Goal: Task Accomplishment & Management: Manage account settings

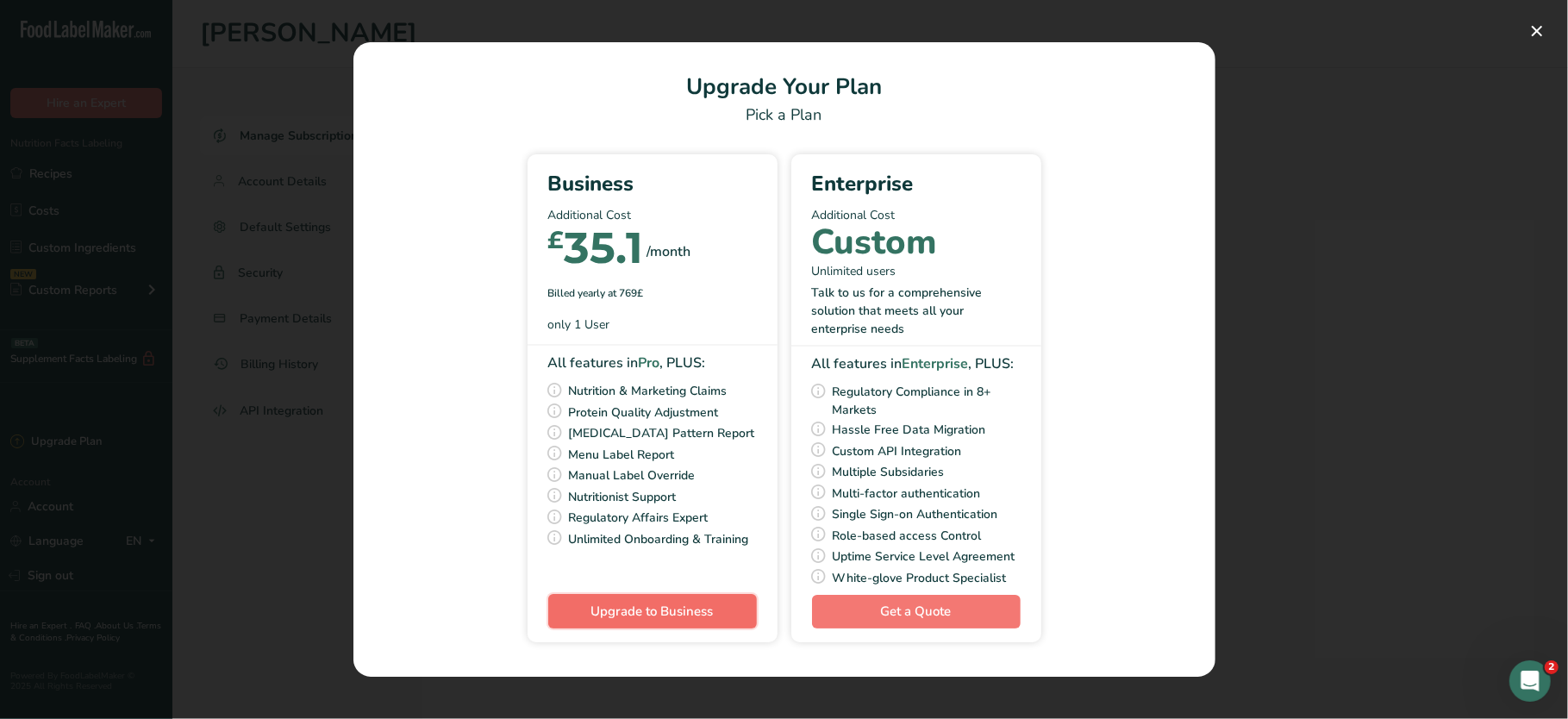
click at [694, 620] on span "Upgrade to Business" at bounding box center [653, 612] width 123 height 17
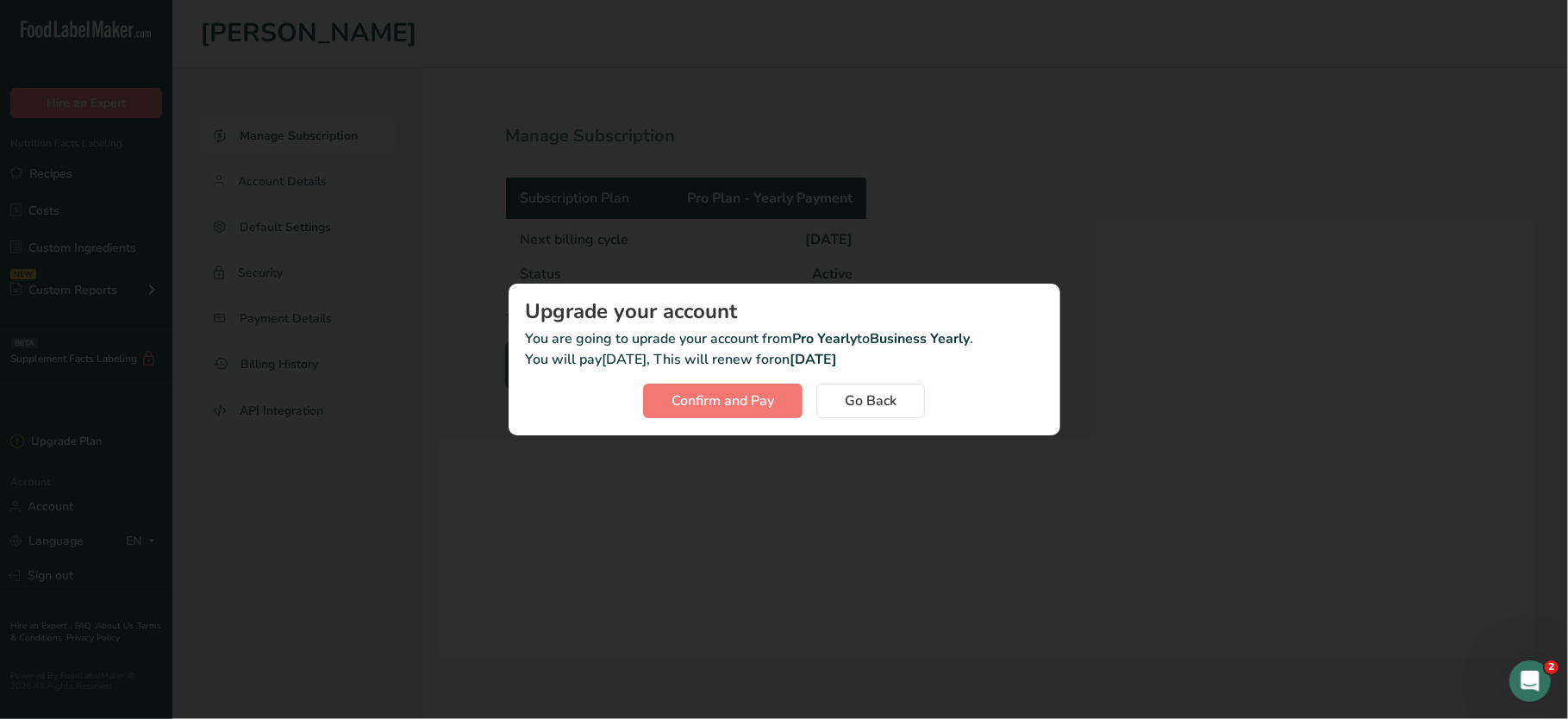
click at [632, 599] on div "Activity Log Modal" at bounding box center [784, 359] width 1568 height 719
click at [874, 397] on span "Go Back" at bounding box center [871, 401] width 52 height 21
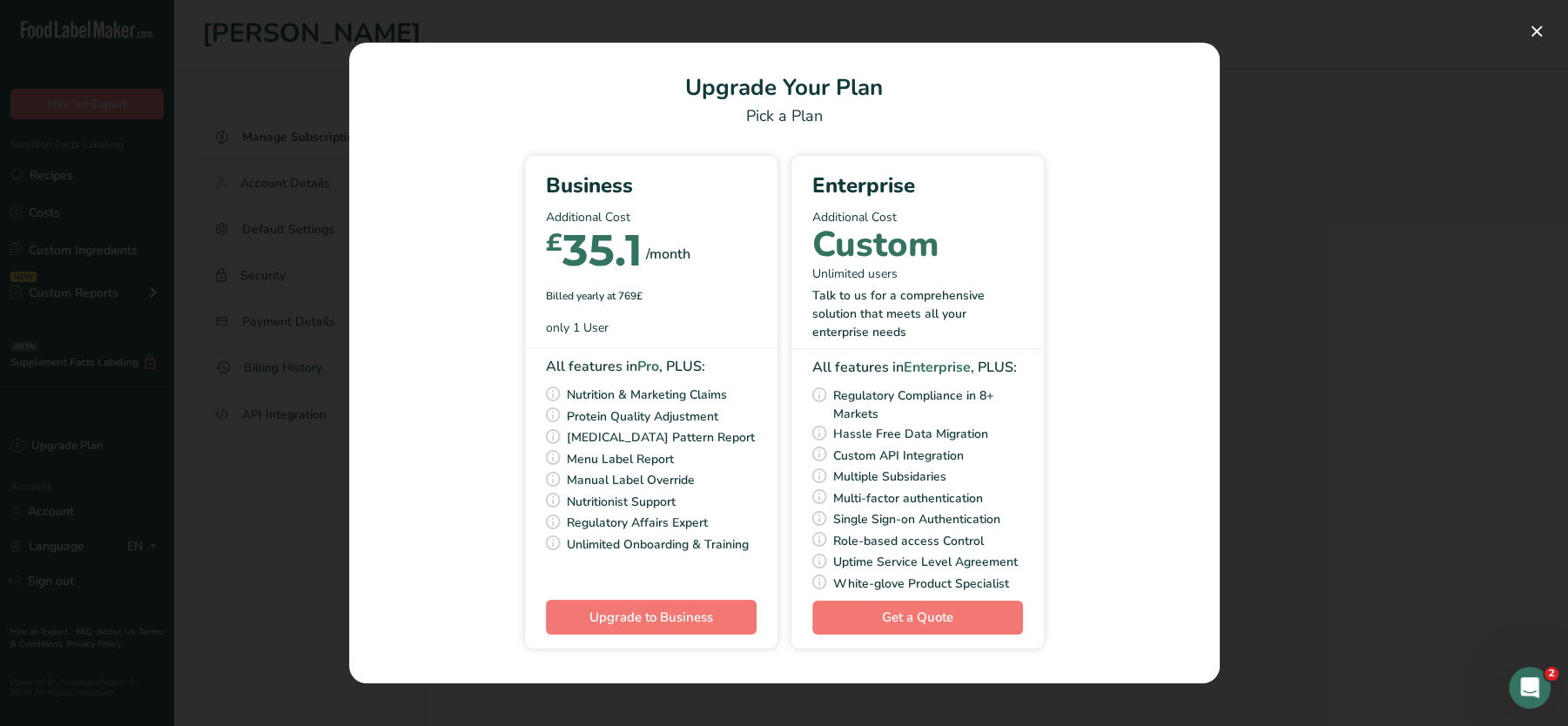
click at [214, 398] on div "Pick Your Pricing Plan Modal" at bounding box center [784, 363] width 1568 height 726
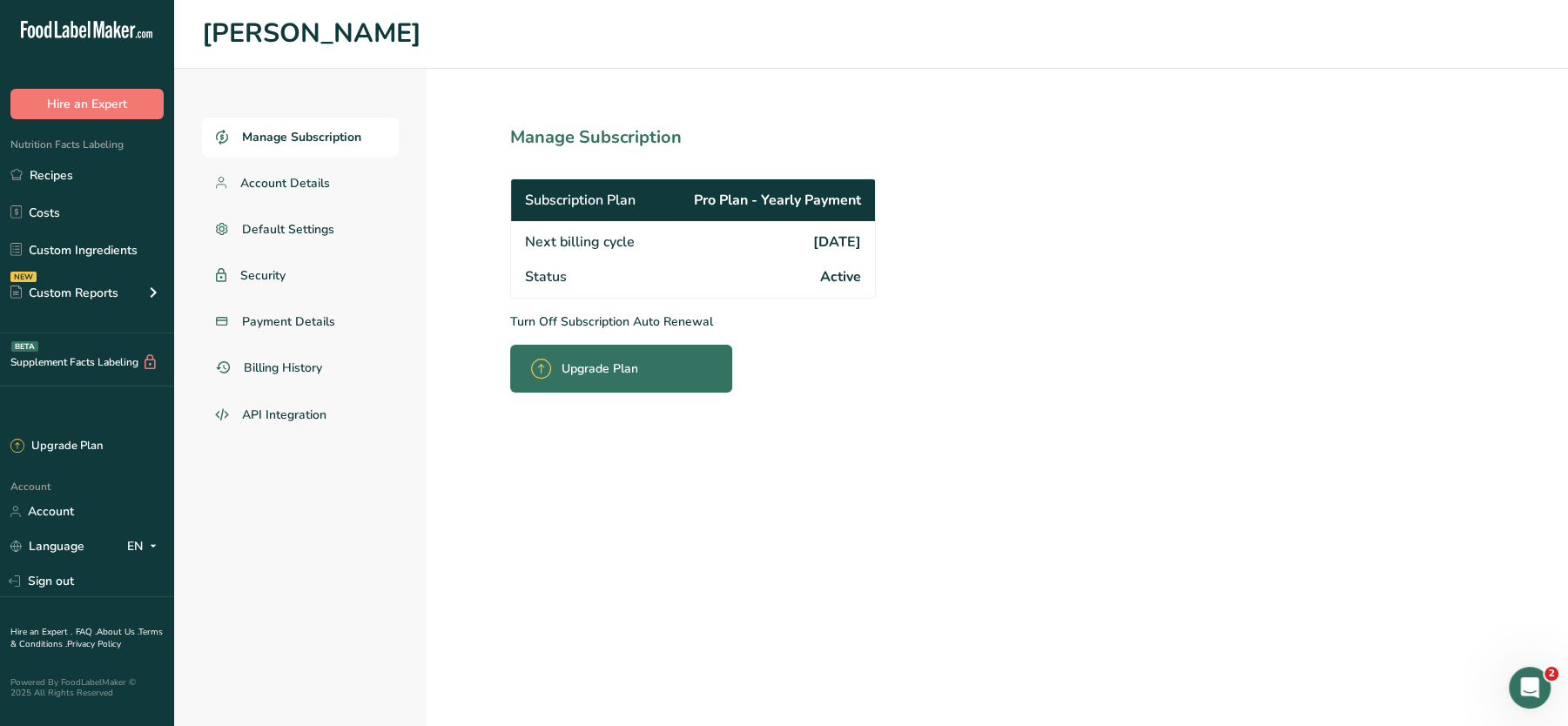
click at [557, 319] on p "Turn Off Subscription Auto Renewal" at bounding box center [731, 322] width 442 height 18
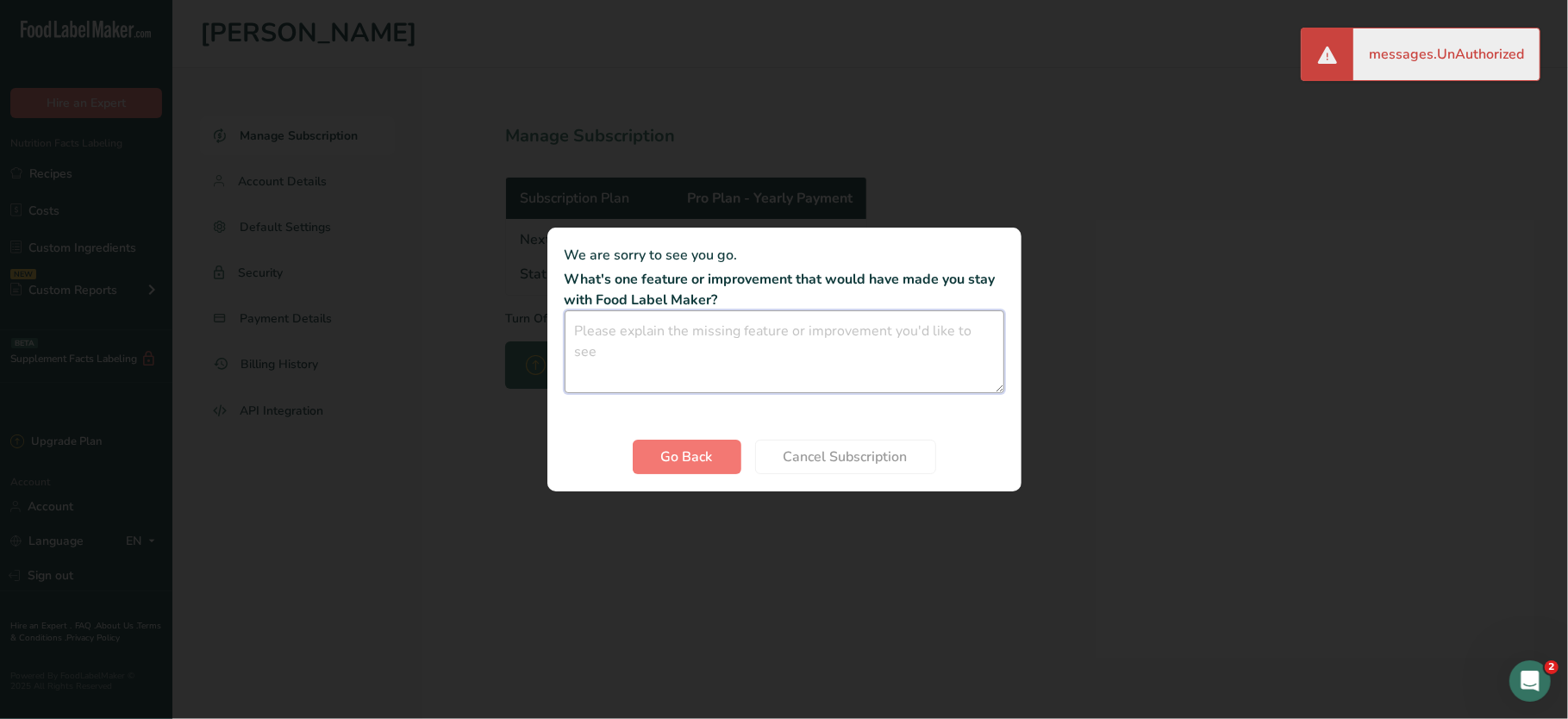
click at [740, 380] on textarea "Cancel subscription modal" at bounding box center [784, 352] width 439 height 83
type textarea "D"
click at [415, 286] on div "Cancel subscription modal" at bounding box center [784, 359] width 1568 height 719
